Goal: Navigation & Orientation: Go to known website

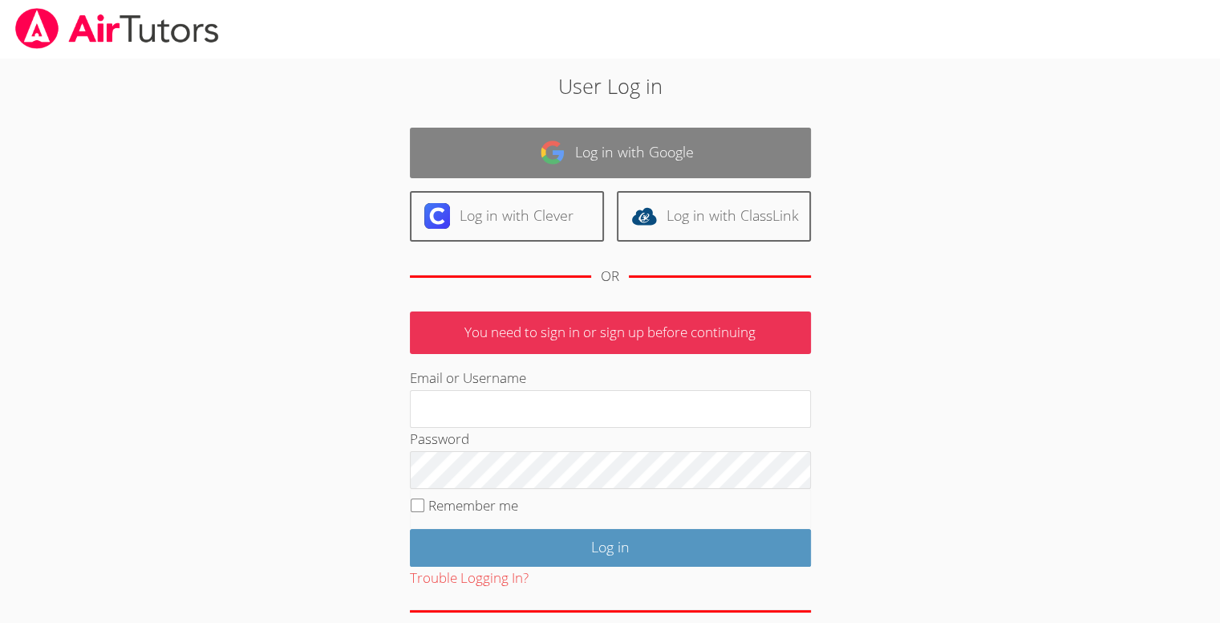
click at [482, 168] on link "Log in with Google" at bounding box center [610, 153] width 401 height 51
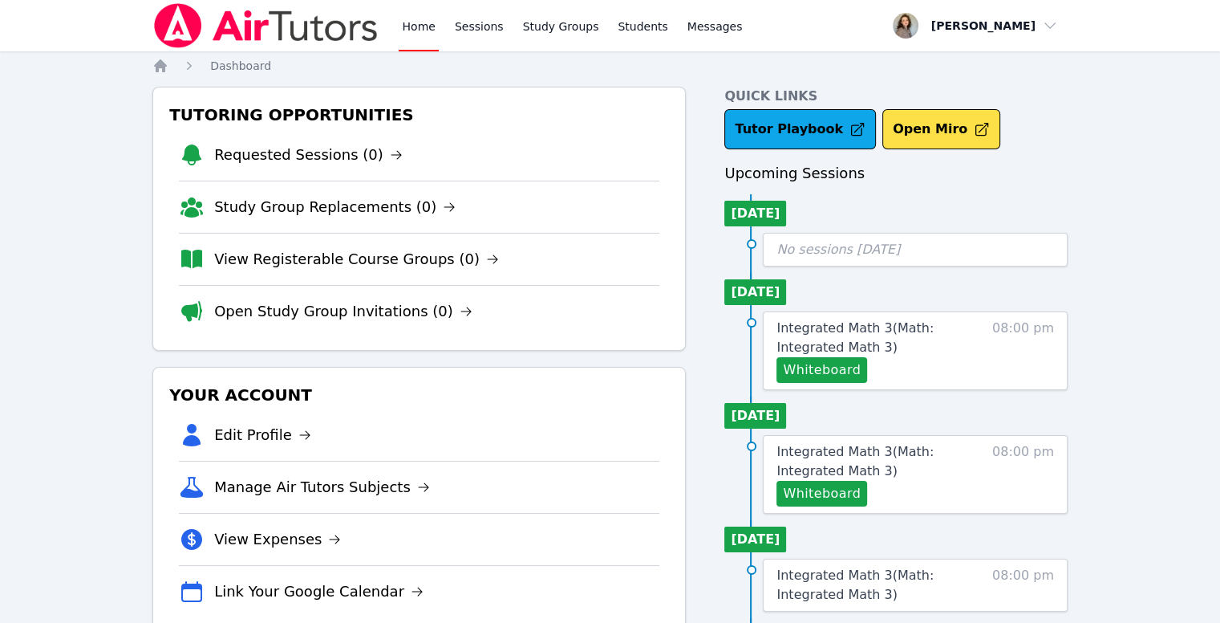
click at [411, 31] on link "Home" at bounding box center [418, 25] width 39 height 51
